Goal: Information Seeking & Learning: Check status

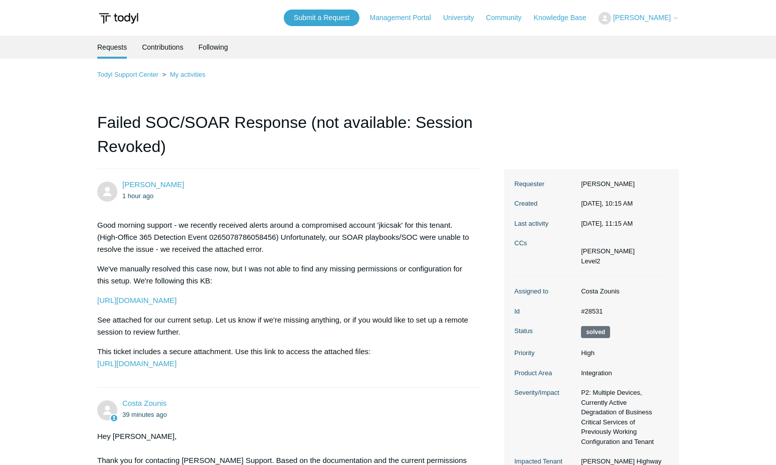
scroll to position [364, 0]
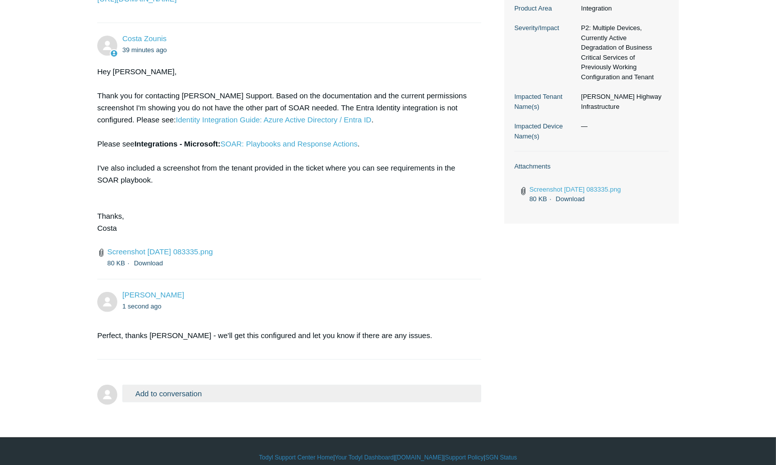
click at [330, 246] on div "Hey [PERSON_NAME], Thank you for contacting [PERSON_NAME] Support. Based on the…" at bounding box center [284, 156] width 374 height 180
click at [384, 235] on div "Hey [PERSON_NAME], Thank you for contacting [PERSON_NAME] Support. Based on the…" at bounding box center [284, 156] width 374 height 180
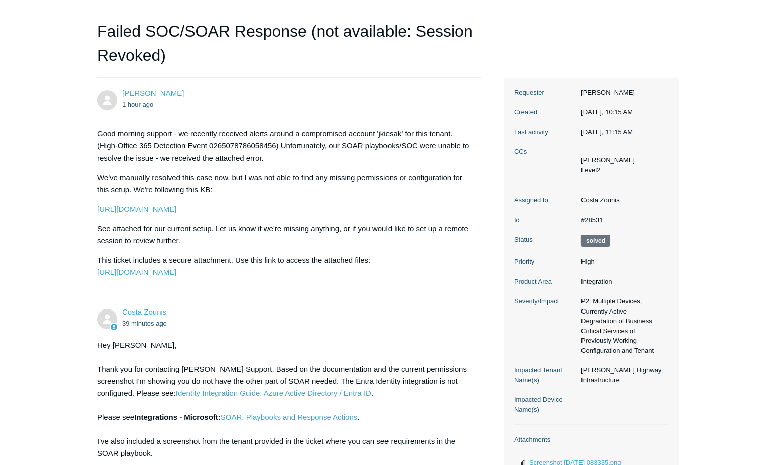
scroll to position [0, 0]
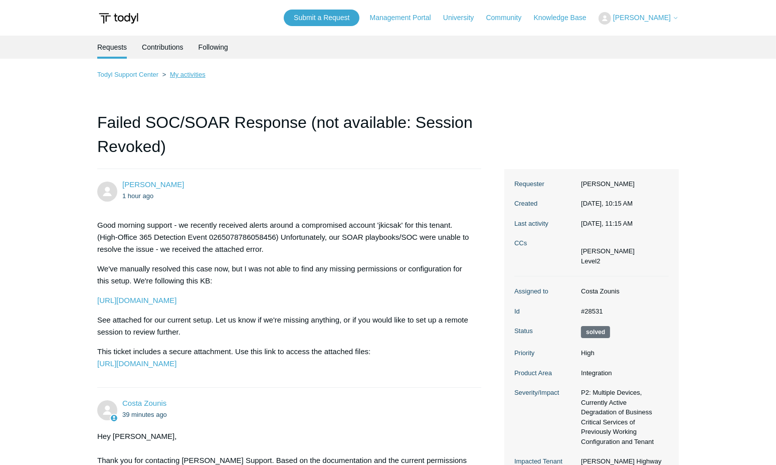
drag, startPoint x: 183, startPoint y: 79, endPoint x: 191, endPoint y: 75, distance: 8.8
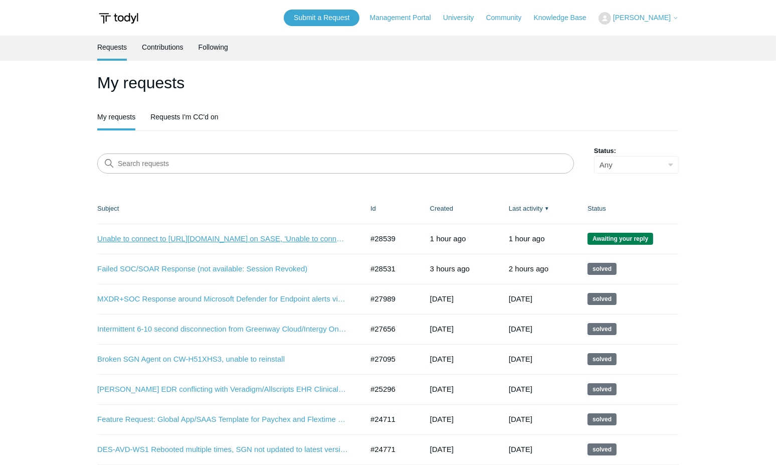
click at [300, 240] on link "Unable to connect to [URL][DOMAIN_NAME] on SASE, 'Unable to connect to requeste…" at bounding box center [222, 239] width 251 height 12
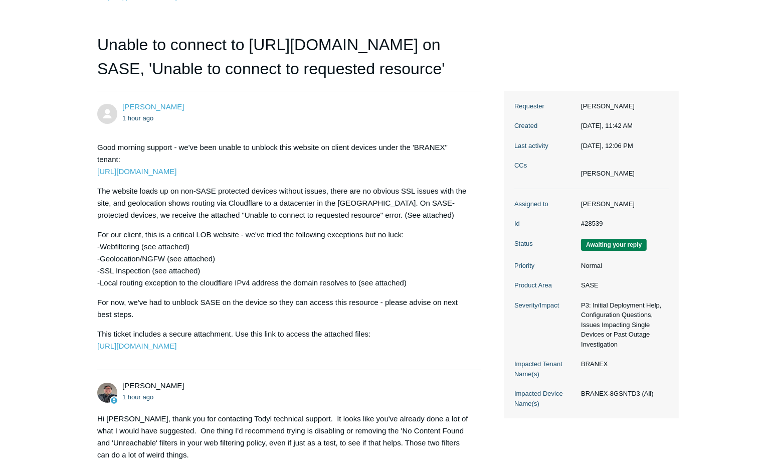
scroll to position [273, 0]
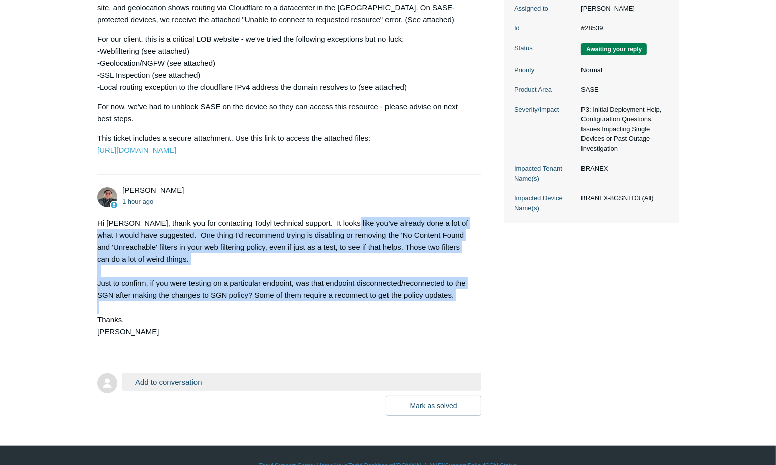
drag, startPoint x: 339, startPoint y: 234, endPoint x: 332, endPoint y: 334, distance: 101.0
click at [332, 334] on div "[PERSON_NAME] 1 hour ago Hi [PERSON_NAME], thank you for contacting [PERSON_NAM…" at bounding box center [289, 260] width 384 height 153
click at [332, 334] on div "Hi [PERSON_NAME], thank you for contacting Todyl technical support. It looks li…" at bounding box center [284, 277] width 374 height 120
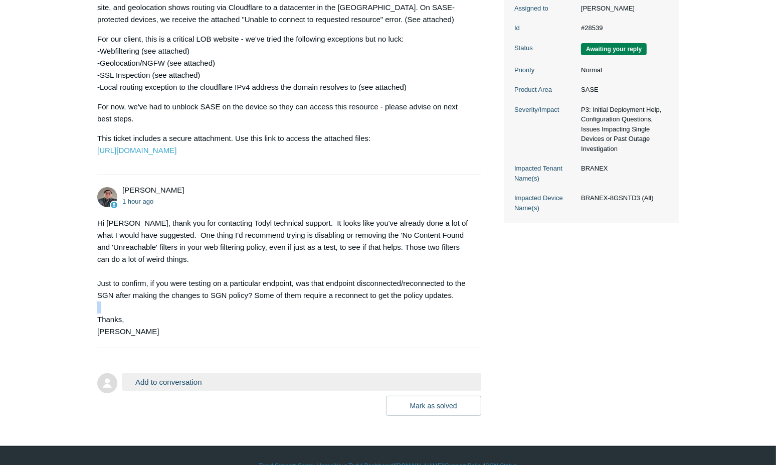
click at [332, 334] on div "Hi Alex, thank you for contacting Todyl technical support. It looks like you've…" at bounding box center [284, 277] width 374 height 120
click at [330, 337] on div "Hi Alex, thank you for contacting Todyl technical support. It looks like you've…" at bounding box center [284, 277] width 374 height 120
click at [235, 200] on li "Matt Robinson 1 hour ago Hi Alex, thank you for contacting Todyl technical supp…" at bounding box center [289, 260] width 384 height 173
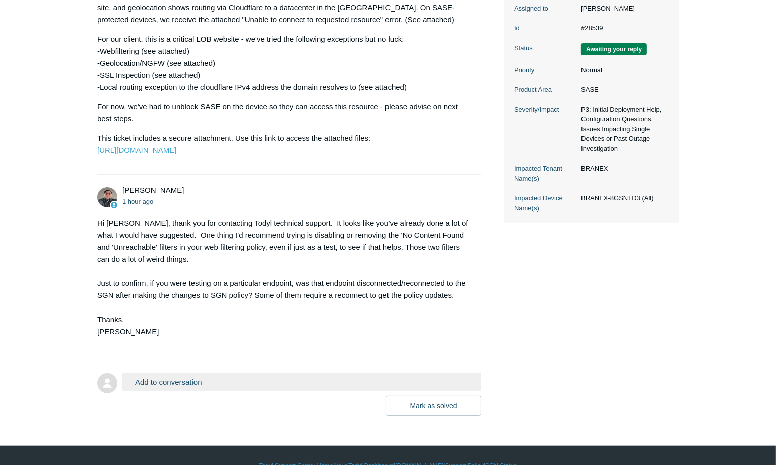
click at [235, 200] on li "Matt Robinson 1 hour ago Hi Alex, thank you for contacting Todyl technical supp…" at bounding box center [289, 260] width 384 height 173
